Goal: Find specific page/section: Find specific page/section

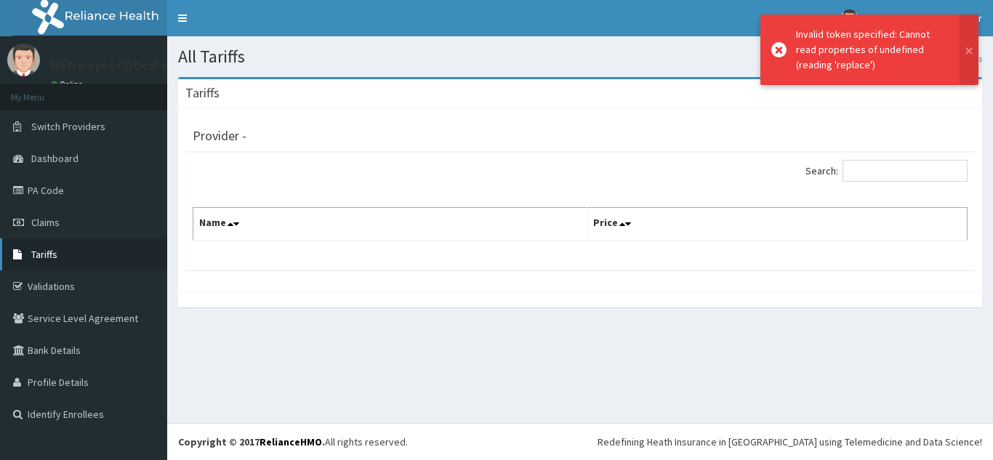
click at [40, 262] on link "Tariffs" at bounding box center [83, 254] width 167 height 32
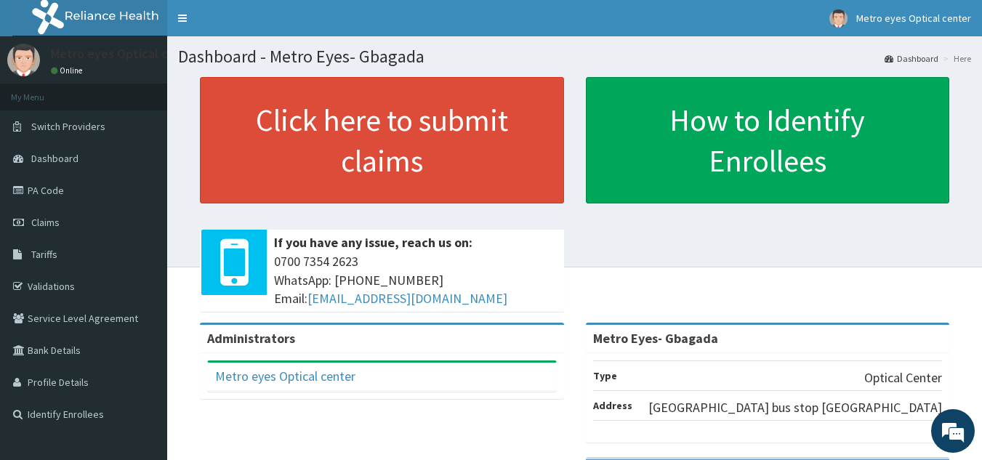
click at [549, 212] on p at bounding box center [382, 212] width 364 height 19
click at [613, 240] on div "Click here to submit claims If you have any issue, reach us on: [PHONE_NUMBER] …" at bounding box center [574, 200] width 793 height 246
click at [661, 248] on div "Click here to submit claims If you have any issue, reach us on: [PHONE_NUMBER] …" at bounding box center [574, 200] width 793 height 246
click at [257, 20] on nav "Toggle navigation Metro eyes Optical center Metro eyes Optical center - [EMAIL_…" at bounding box center [574, 18] width 815 height 36
click at [45, 253] on span "Tariffs" at bounding box center [44, 254] width 26 height 13
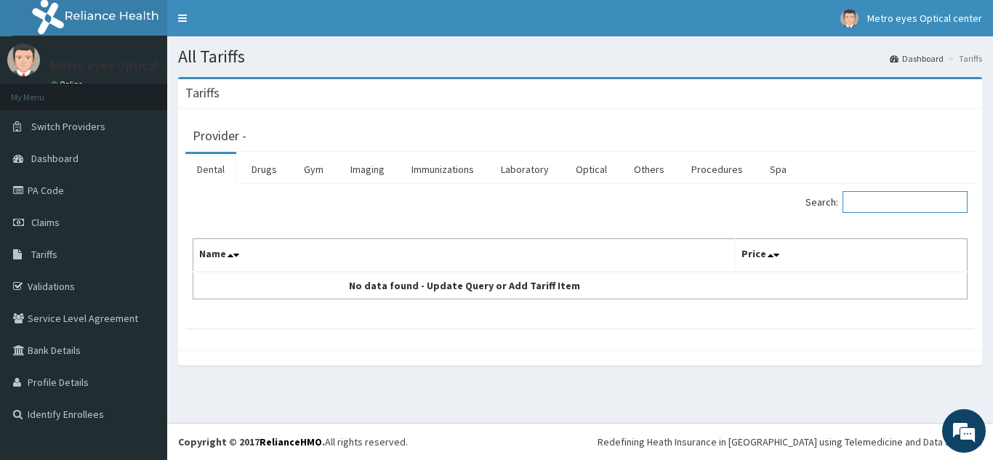
click at [881, 203] on input "Search:" at bounding box center [904, 202] width 125 height 22
click at [586, 168] on link "Optical" at bounding box center [591, 169] width 54 height 31
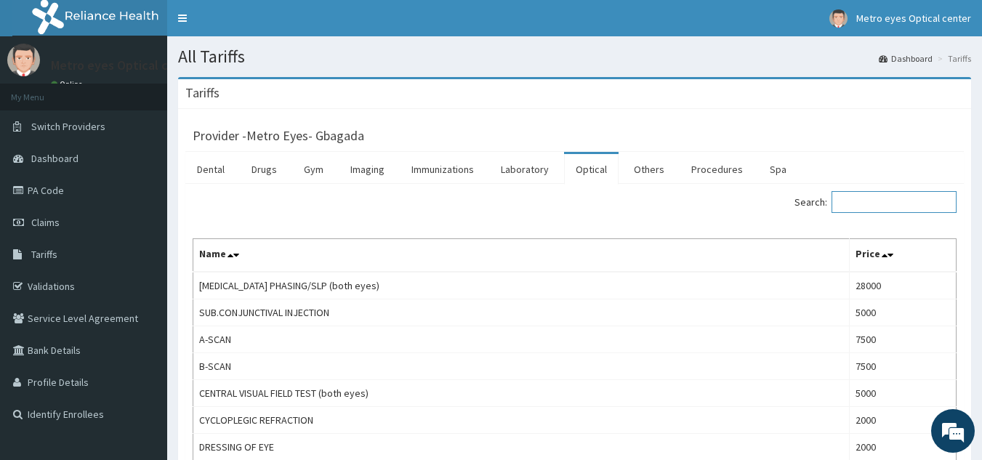
click at [866, 205] on input "Search:" at bounding box center [893, 202] width 125 height 22
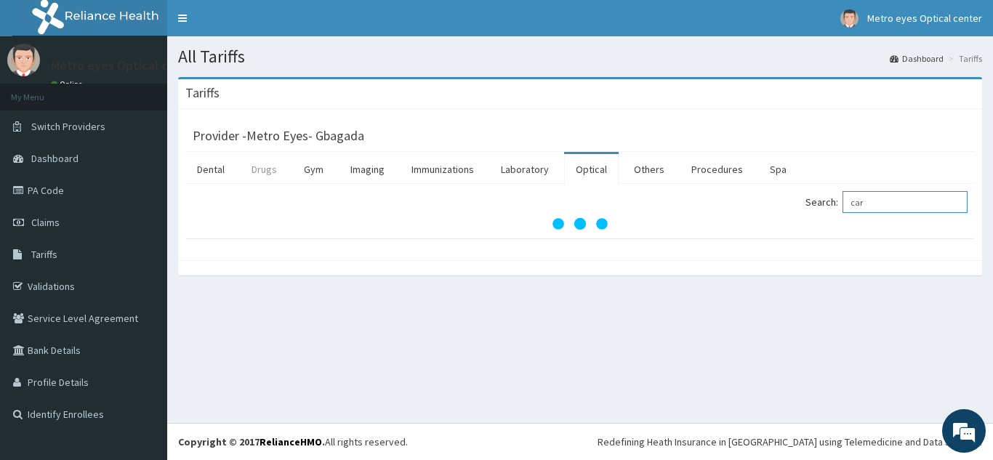
type input "car"
click at [269, 170] on link "Drugs" at bounding box center [264, 169] width 49 height 31
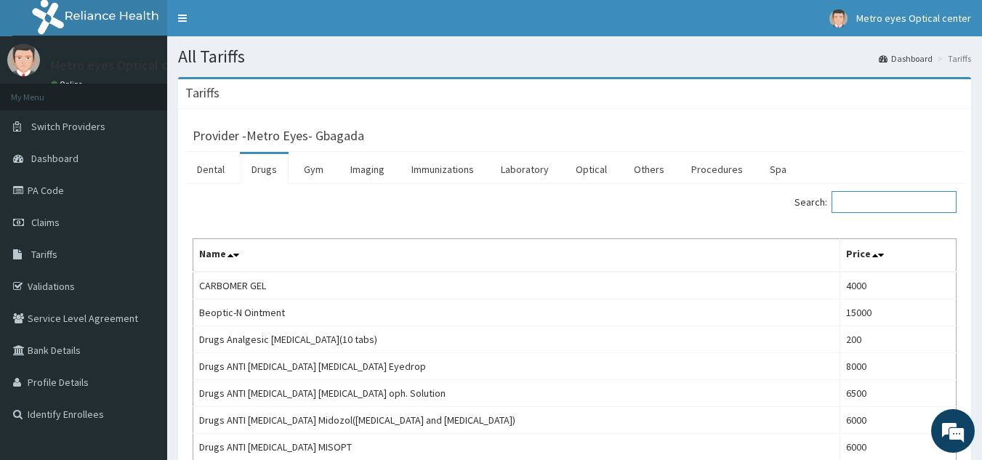
click at [866, 209] on input "Search:" at bounding box center [893, 202] width 125 height 22
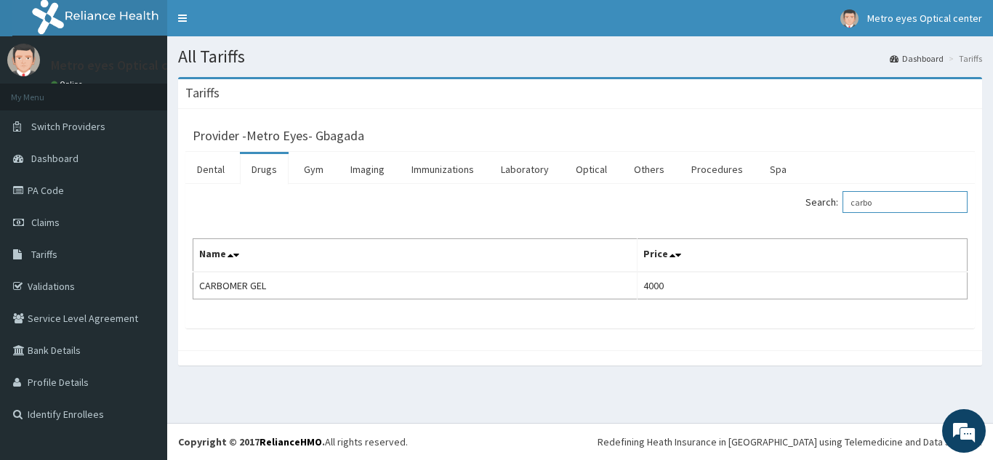
type input "carbo"
